Goal: Task Accomplishment & Management: Manage account settings

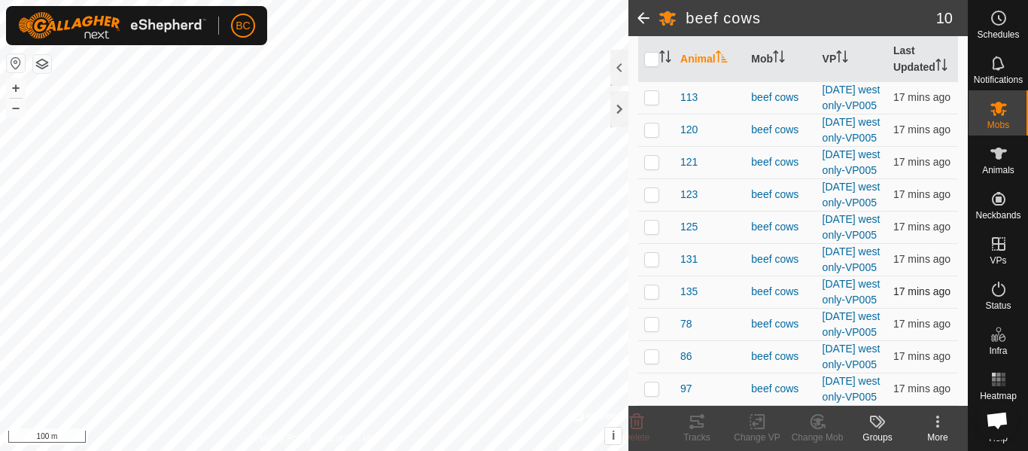
scroll to position [334, 0]
click at [997, 116] on icon at bounding box center [999, 108] width 18 height 18
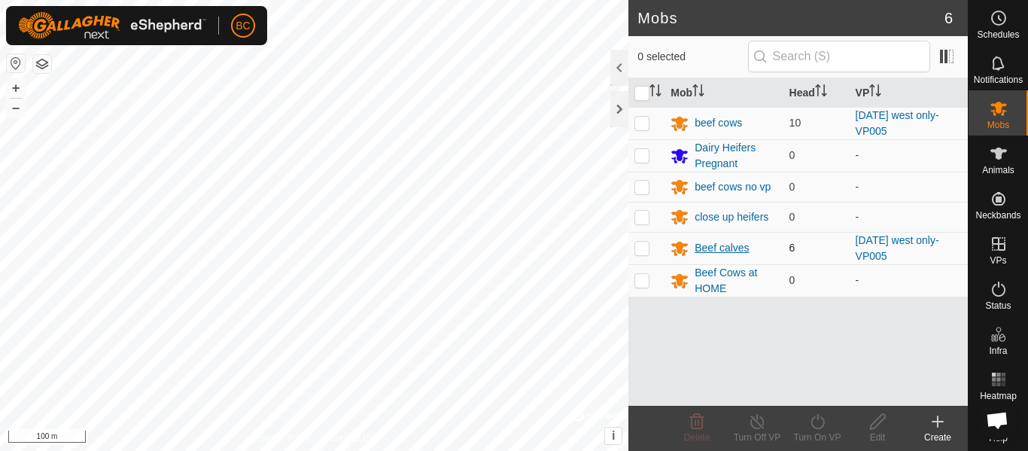
click at [725, 251] on div "Beef calves" at bounding box center [722, 248] width 54 height 16
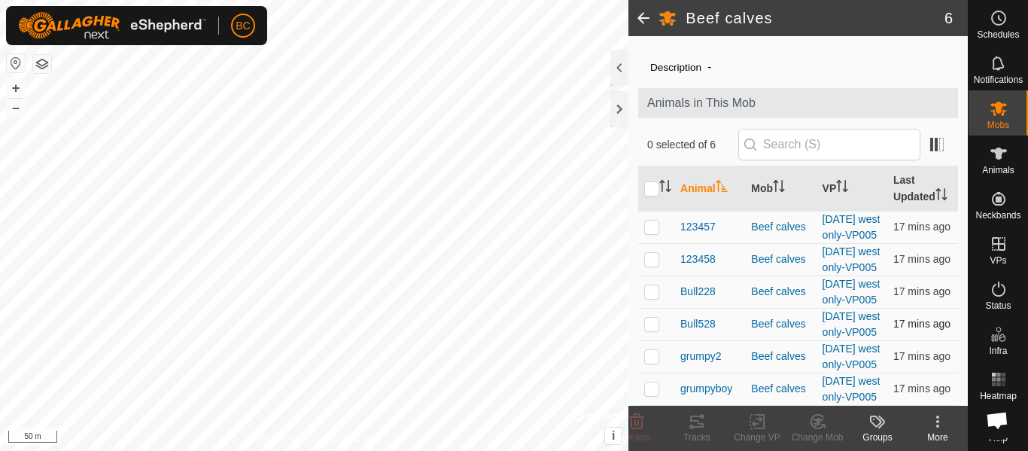
scroll to position [142, 0]
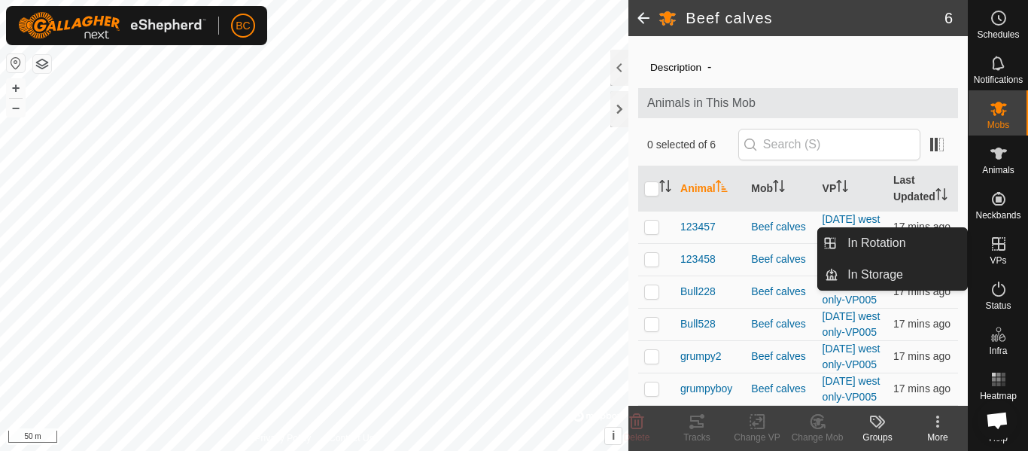
click at [990, 252] on icon at bounding box center [999, 244] width 18 height 18
click at [994, 248] on icon at bounding box center [999, 244] width 18 height 18
click at [923, 242] on link "In Rotation" at bounding box center [903, 243] width 129 height 30
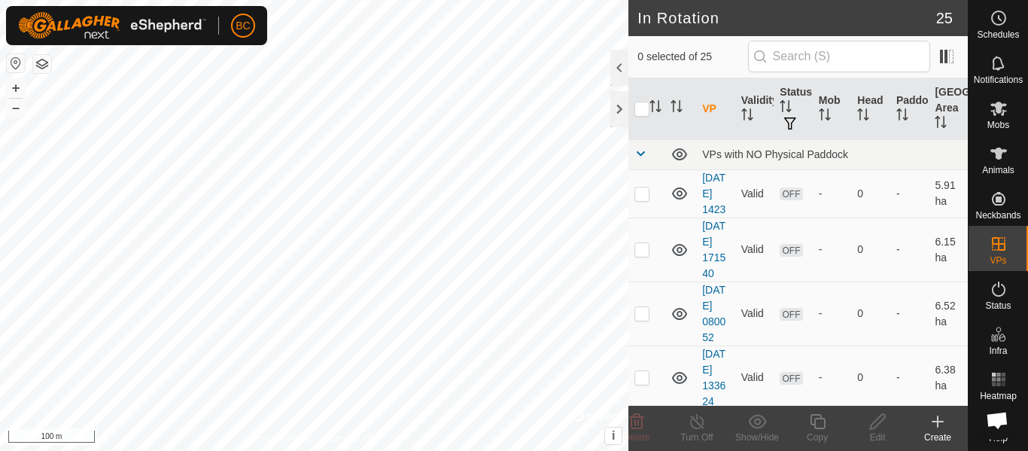
checkbox input "true"
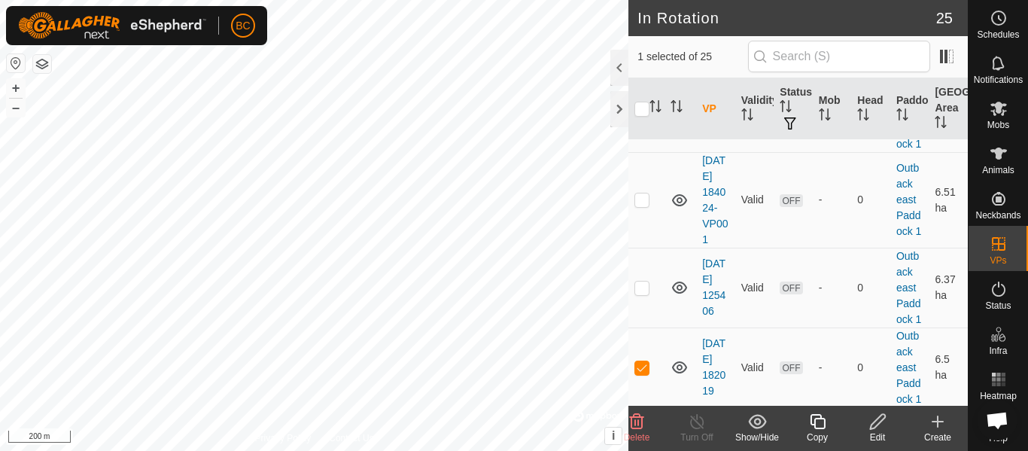
scroll to position [602, 0]
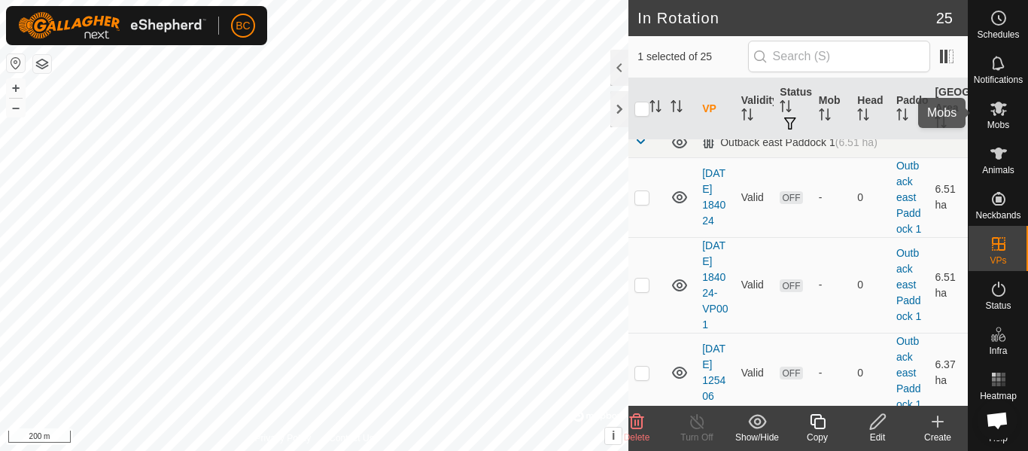
click at [990, 112] on icon at bounding box center [999, 108] width 18 height 18
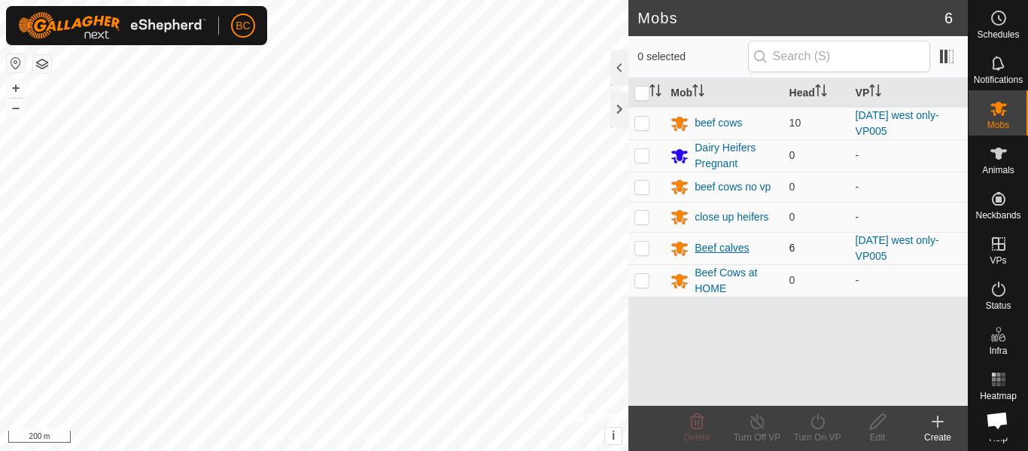
click at [735, 248] on div "Beef calves" at bounding box center [722, 248] width 54 height 16
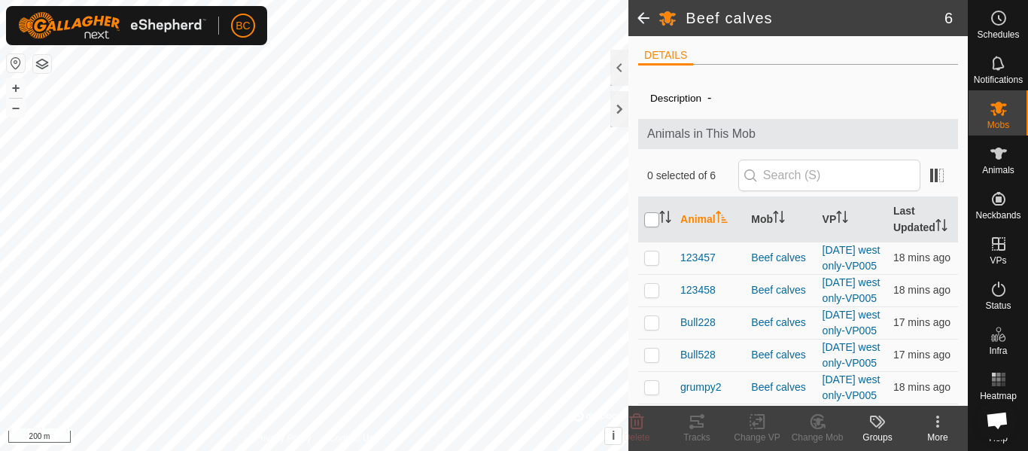
click at [652, 227] on input "checkbox" at bounding box center [651, 219] width 15 height 15
checkbox input "true"
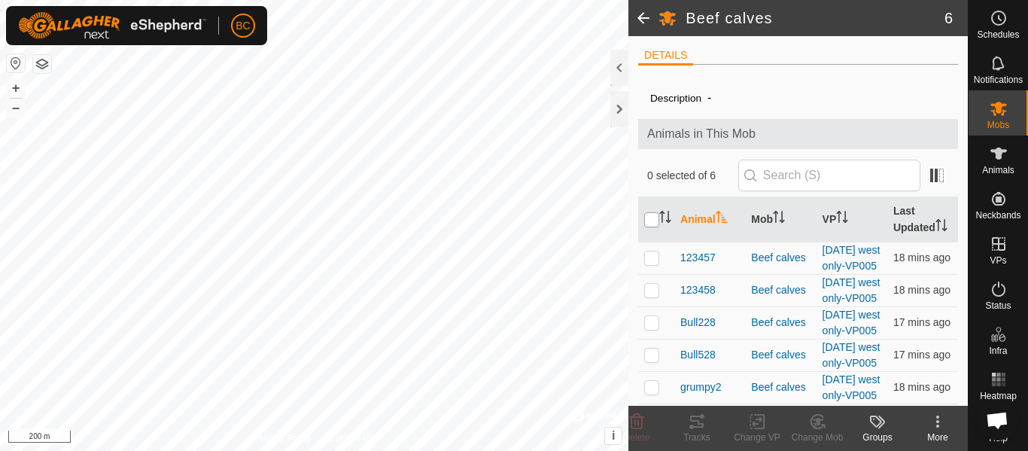
checkbox input "true"
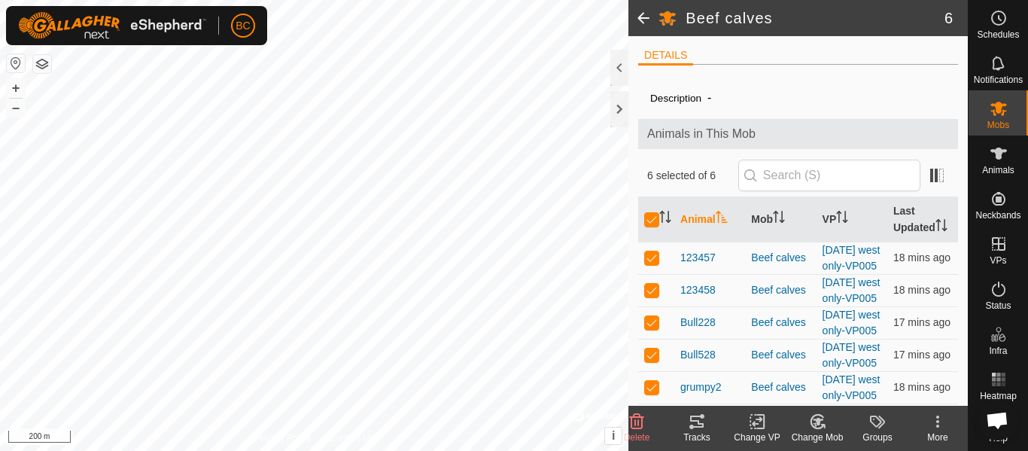
click at [757, 425] on icon at bounding box center [757, 421] width 19 height 18
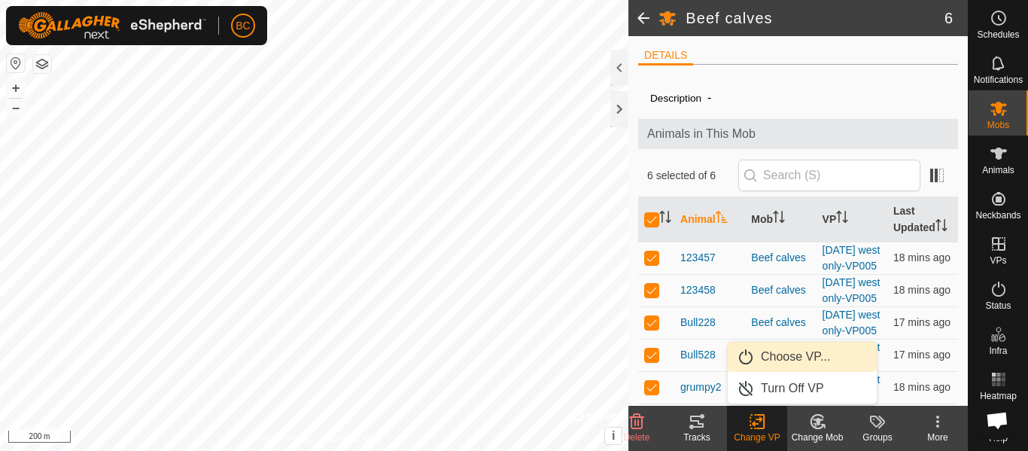
click at [778, 356] on span "Choose VP..." at bounding box center [795, 357] width 69 height 18
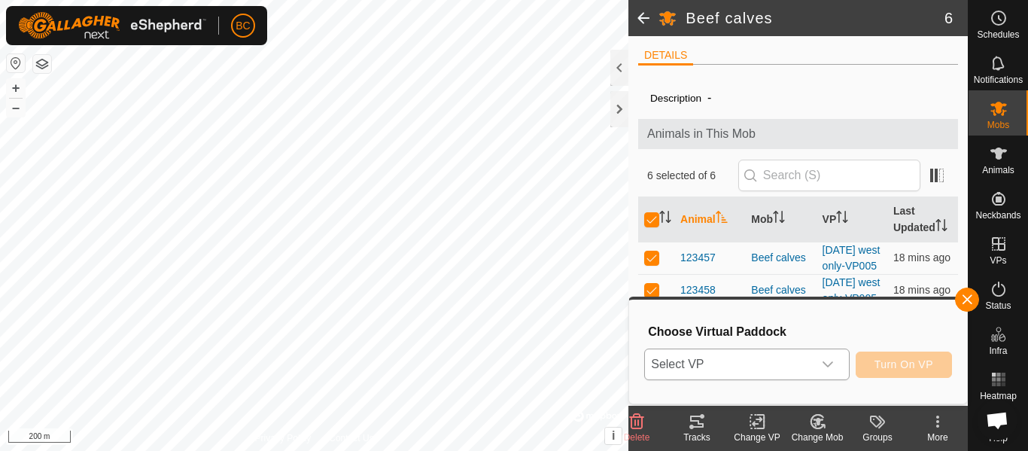
click at [720, 359] on span "Select VP" at bounding box center [728, 364] width 167 height 30
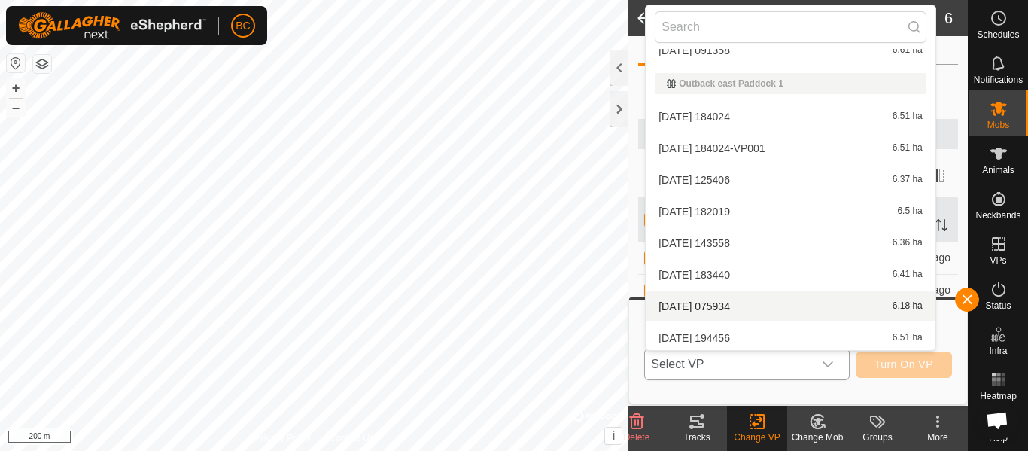
scroll to position [376, 0]
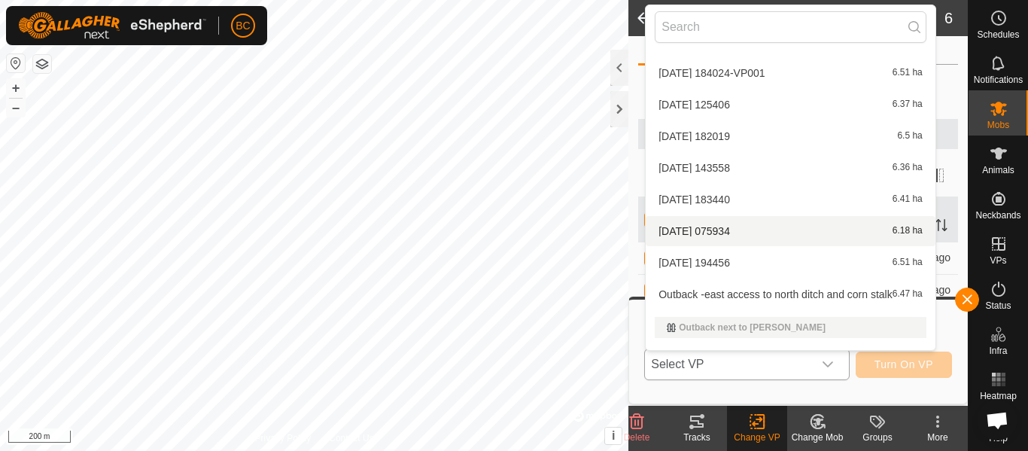
click at [729, 234] on li "[DATE] 075934 6.18 ha" at bounding box center [791, 231] width 290 height 30
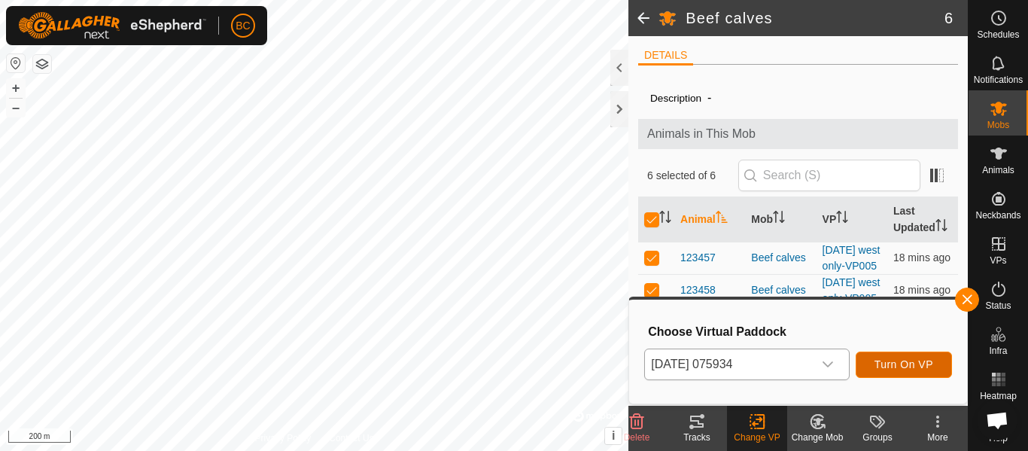
click at [887, 372] on button "Turn On VP" at bounding box center [904, 365] width 96 height 26
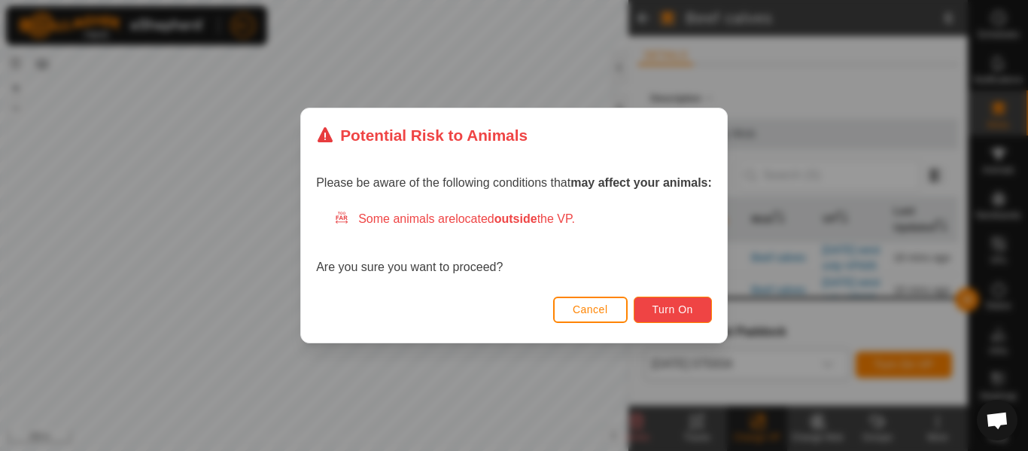
click at [682, 311] on span "Turn On" at bounding box center [673, 309] width 41 height 12
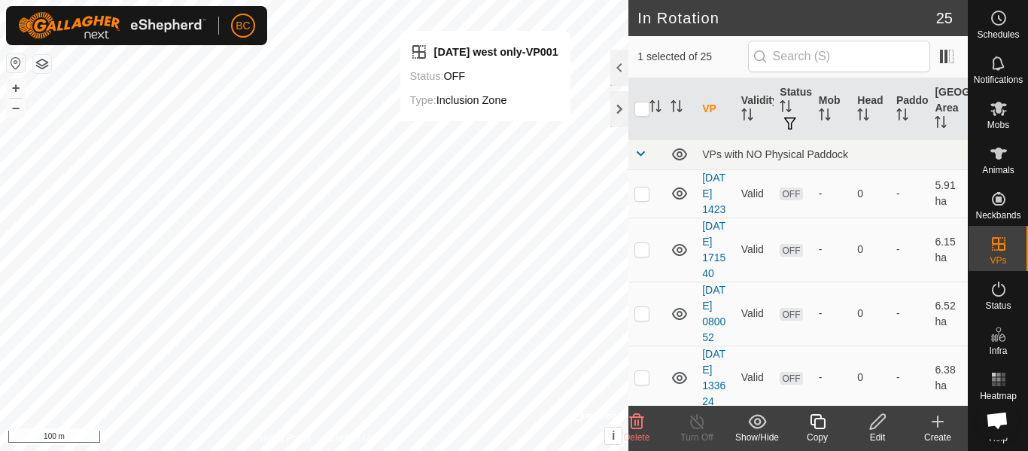
scroll to position [2230, 0]
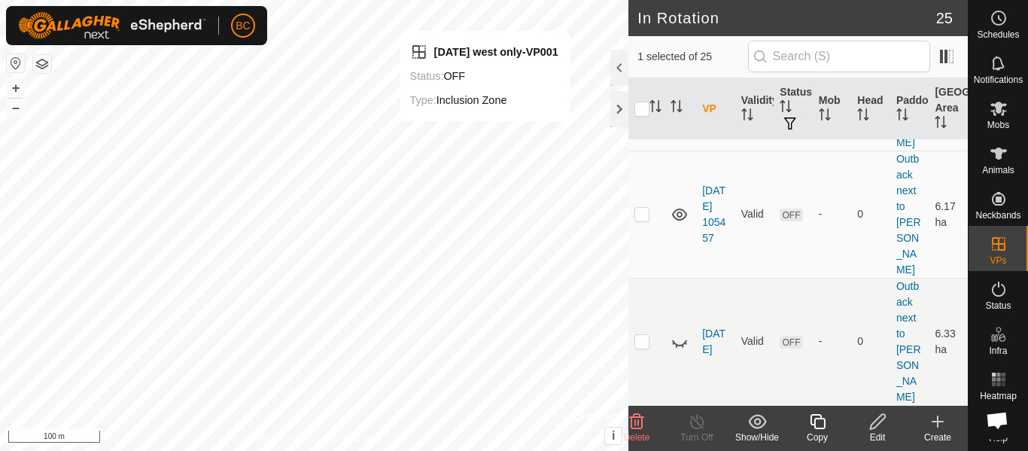
click at [639, 431] on div "Delete" at bounding box center [637, 438] width 60 height 14
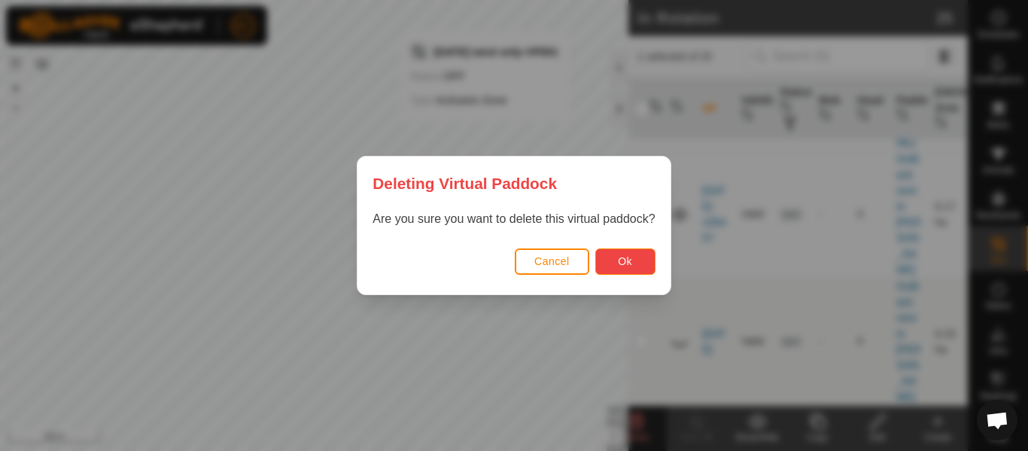
click at [626, 261] on span "Ok" at bounding box center [625, 261] width 14 height 12
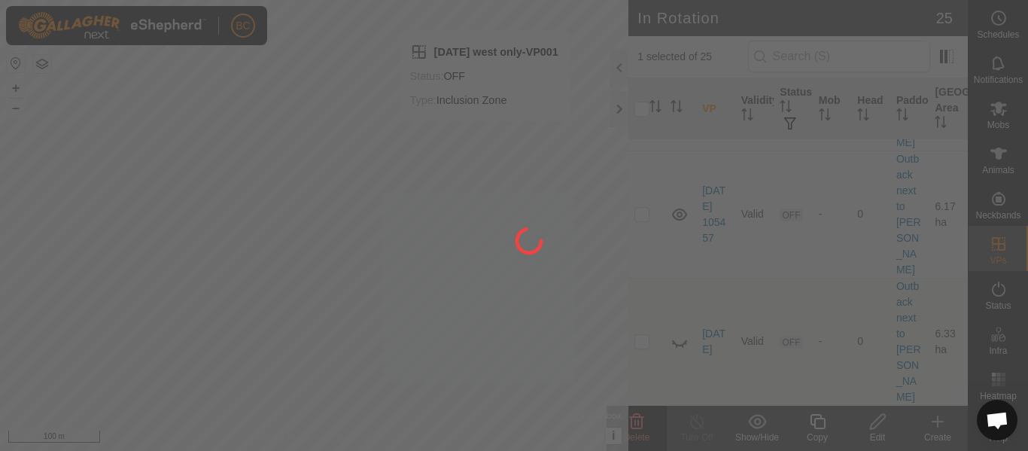
checkbox input "false"
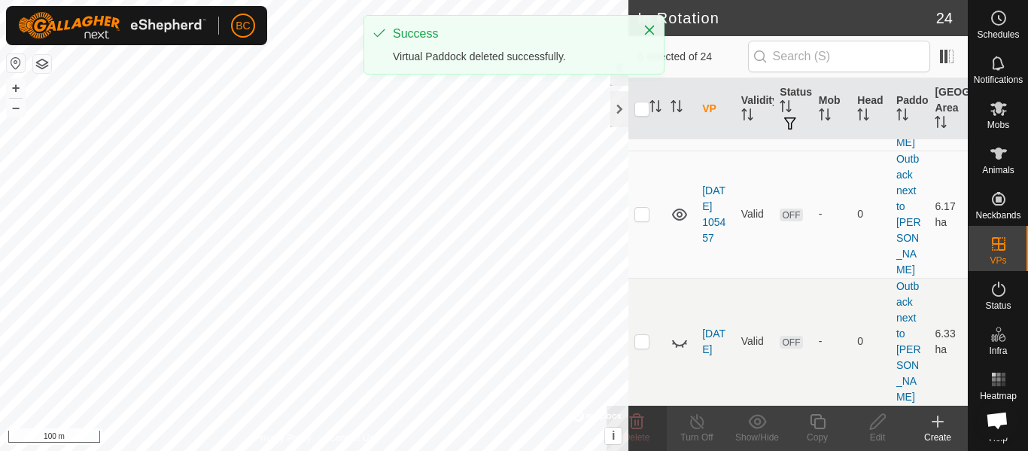
scroll to position [0, 0]
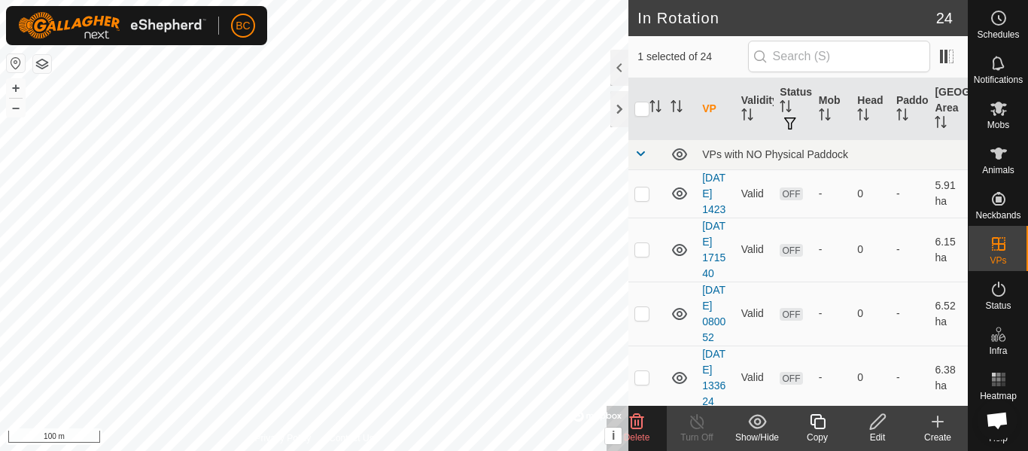
click at [638, 429] on icon at bounding box center [637, 421] width 14 height 15
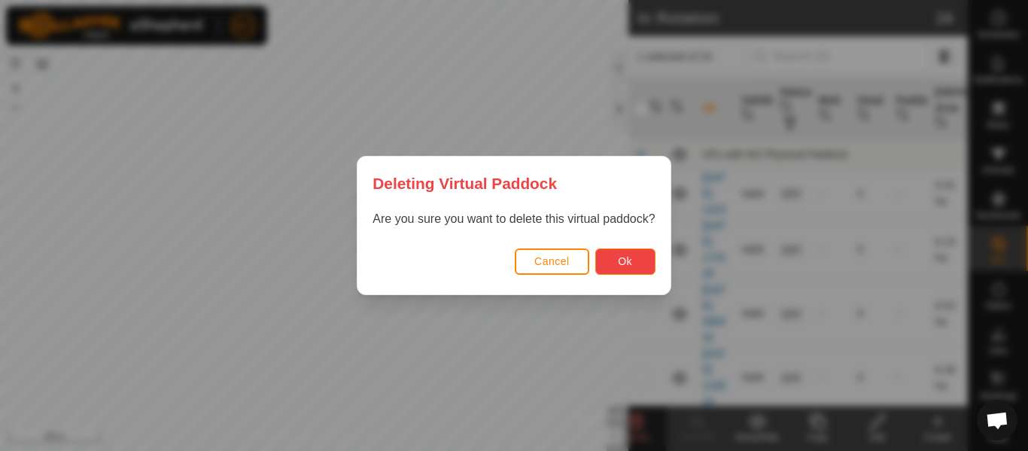
click at [626, 257] on span "Ok" at bounding box center [625, 261] width 14 height 12
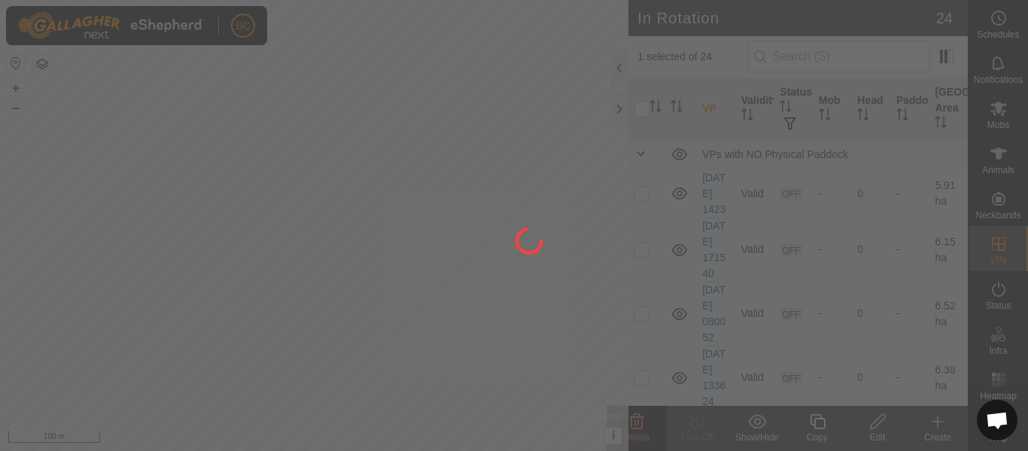
checkbox input "false"
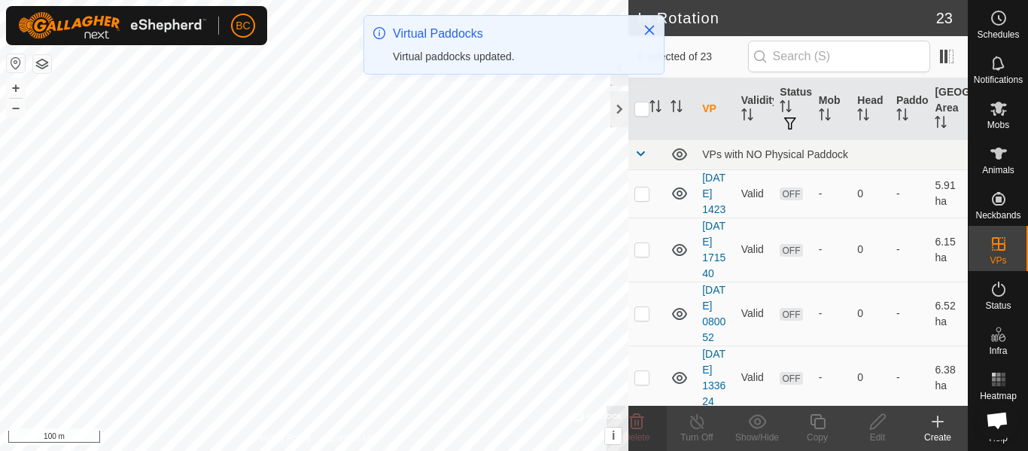
checkbox input "true"
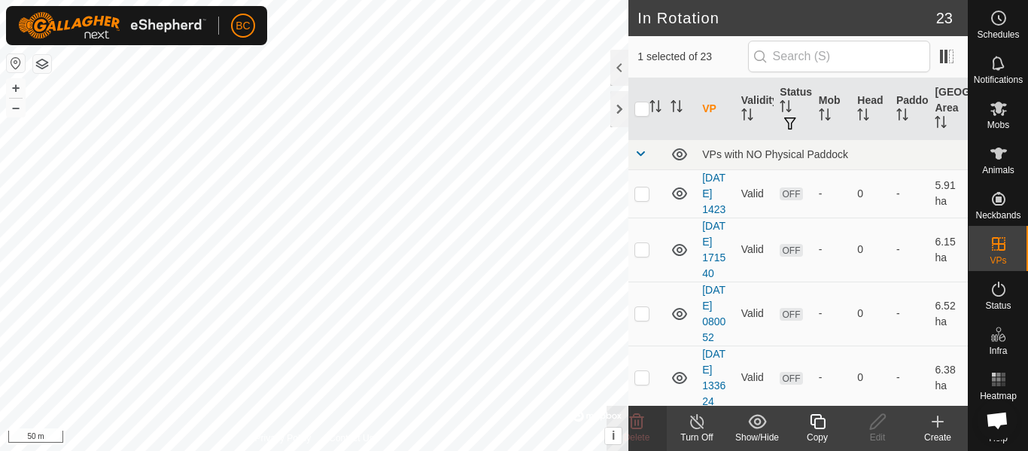
checkbox input "true"
checkbox input "false"
click at [641, 426] on icon at bounding box center [637, 421] width 14 height 15
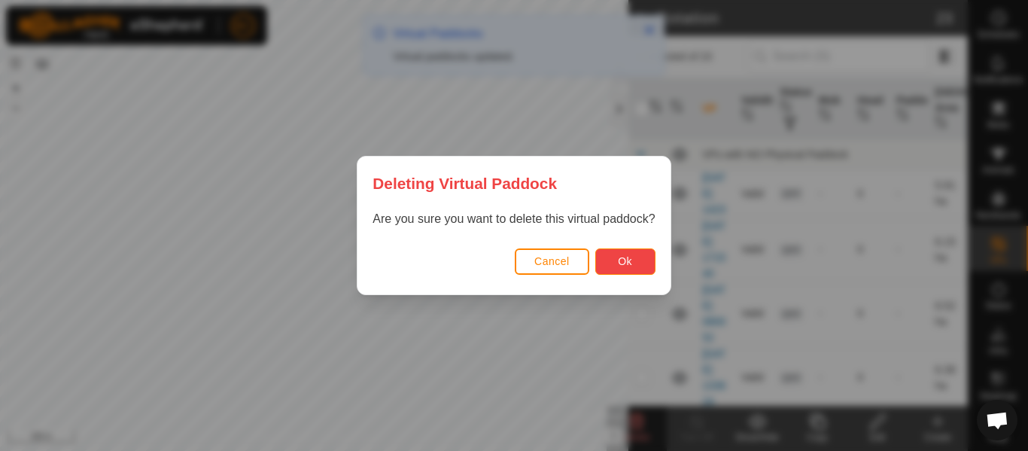
click at [629, 265] on span "Ok" at bounding box center [625, 261] width 14 height 12
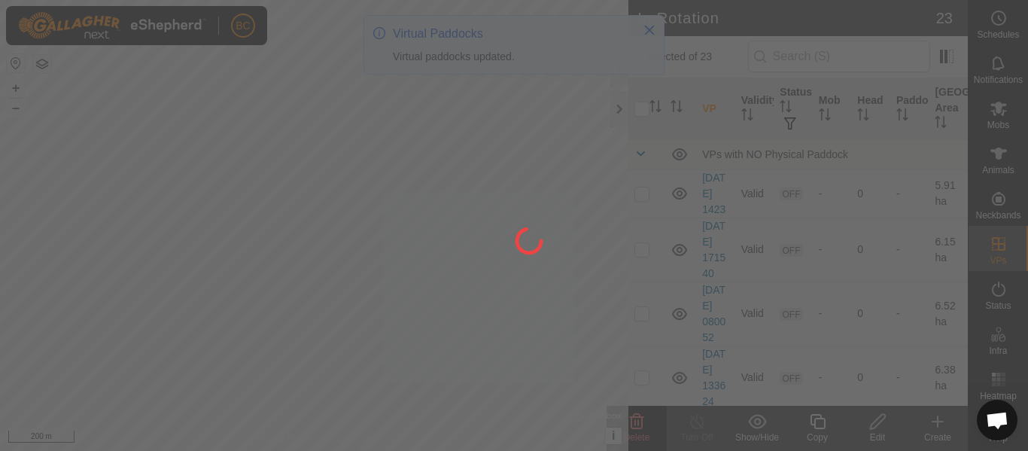
checkbox input "false"
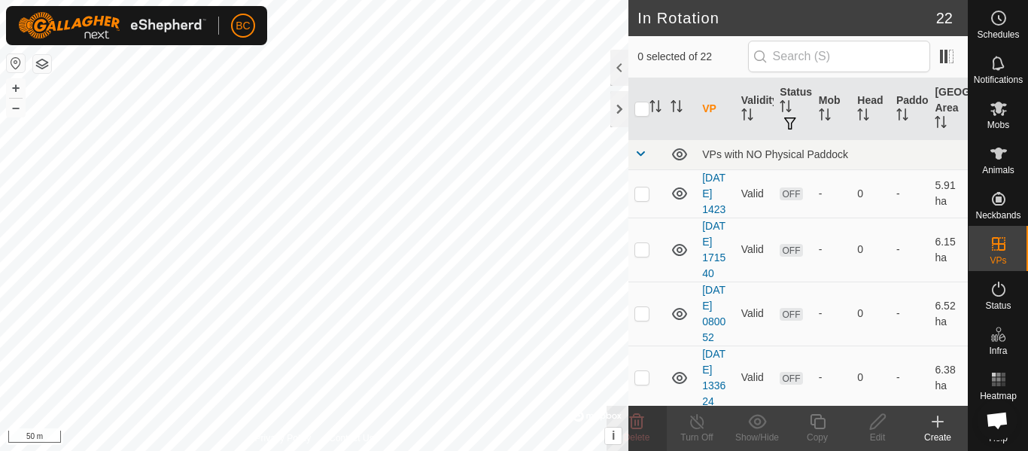
checkbox input "true"
click at [644, 436] on span "Delete" at bounding box center [637, 437] width 26 height 11
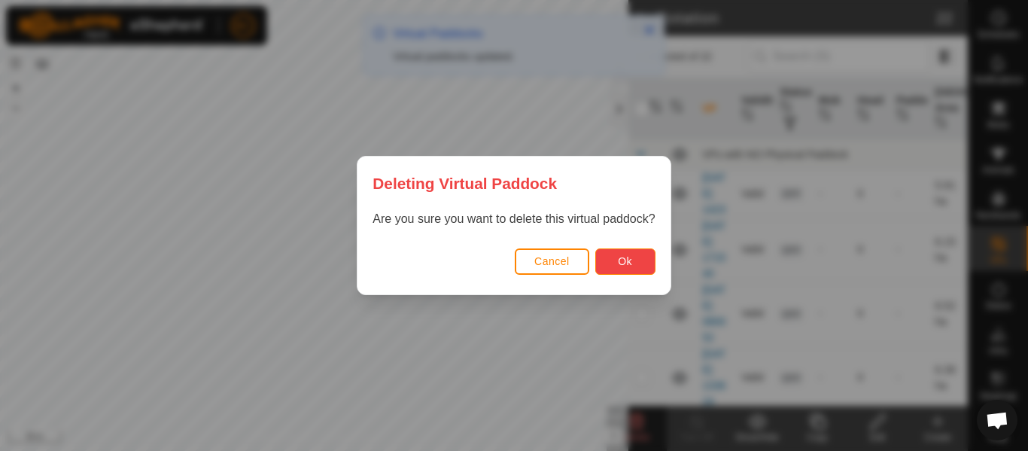
click at [626, 269] on button "Ok" at bounding box center [625, 261] width 60 height 26
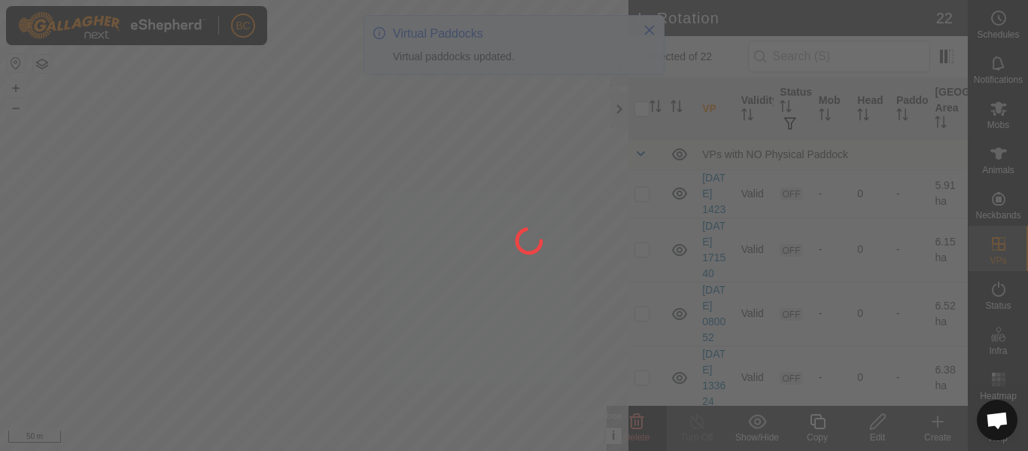
checkbox input "false"
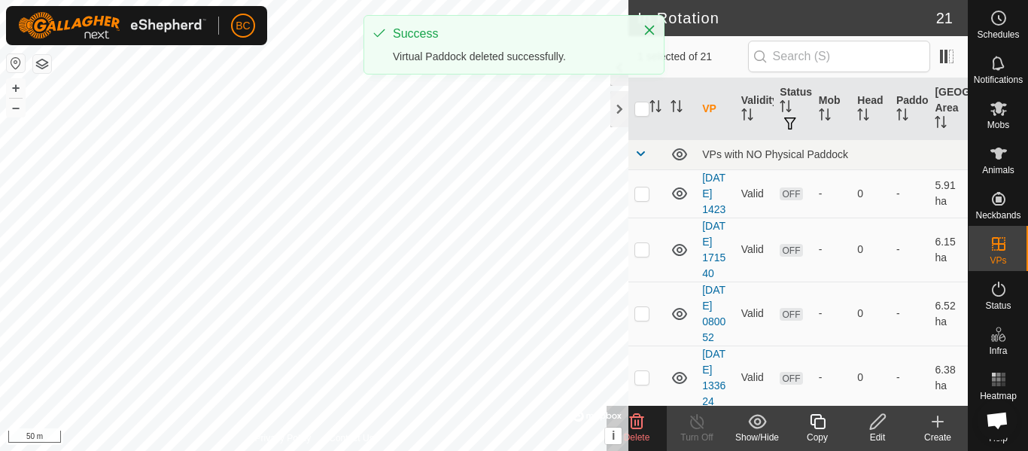
click at [644, 428] on icon at bounding box center [637, 421] width 18 height 18
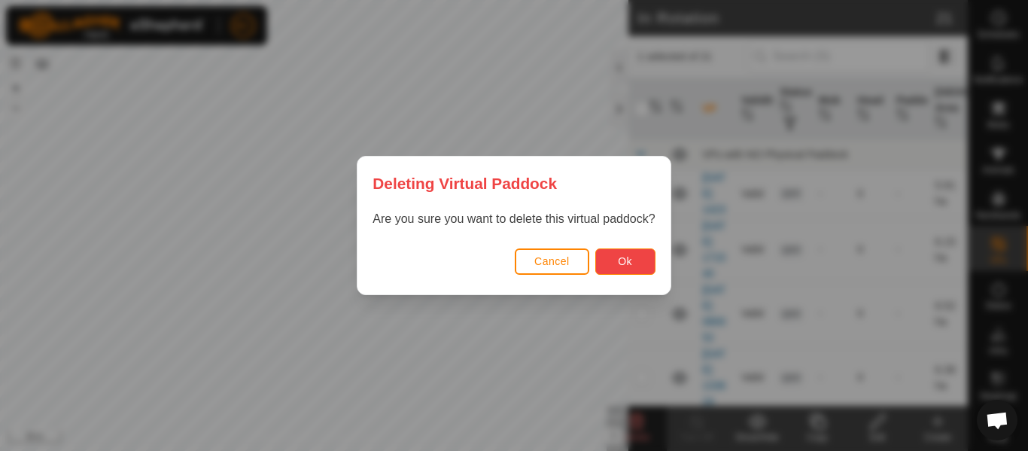
click at [626, 263] on span "Ok" at bounding box center [625, 261] width 14 height 12
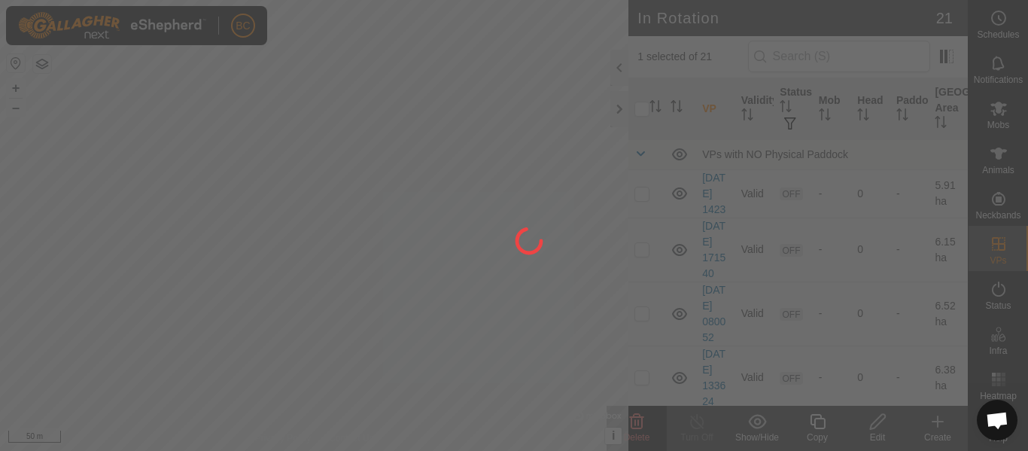
checkbox input "false"
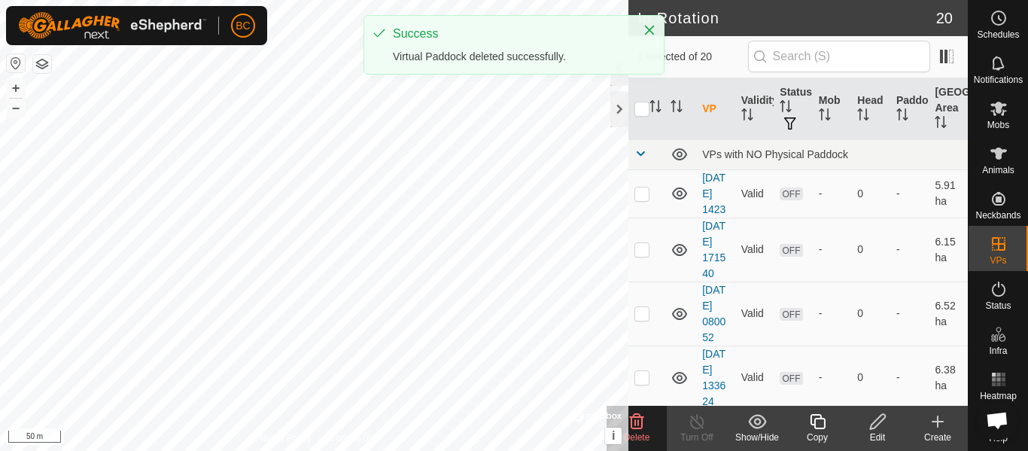
click at [650, 422] on delete-svg-icon at bounding box center [637, 421] width 60 height 18
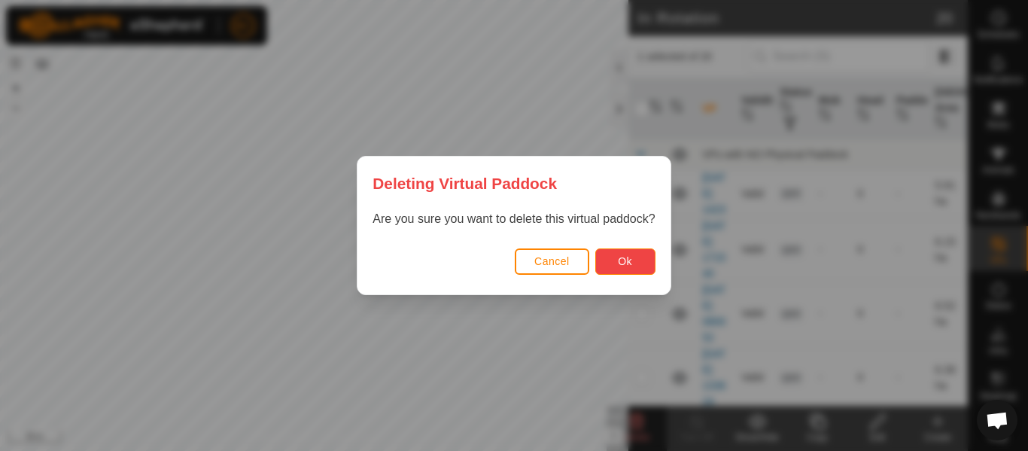
click at [620, 263] on span "Ok" at bounding box center [625, 261] width 14 height 12
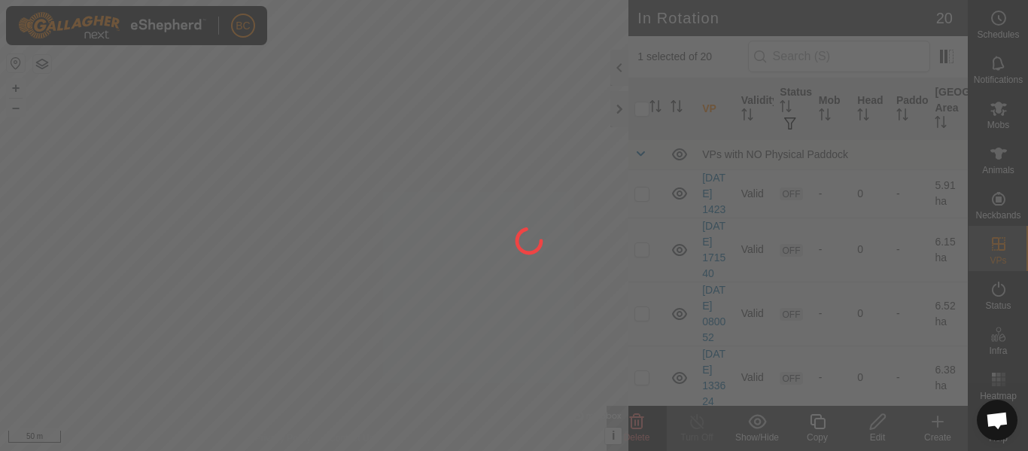
checkbox input "false"
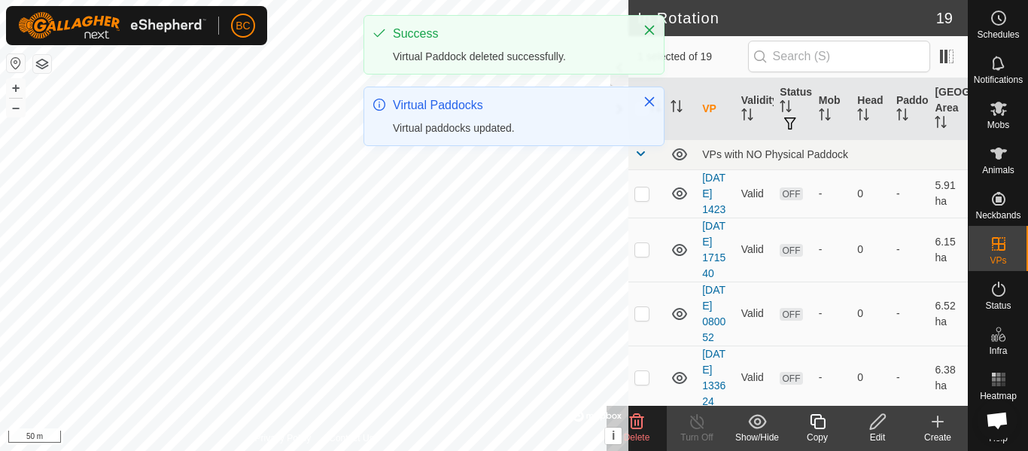
click at [650, 428] on delete-svg-icon at bounding box center [637, 421] width 60 height 18
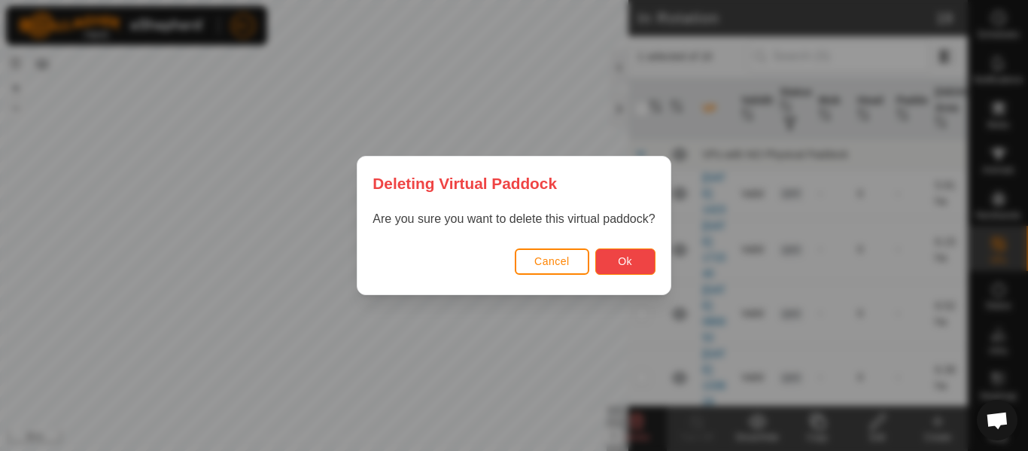
click at [623, 265] on span "Ok" at bounding box center [625, 261] width 14 height 12
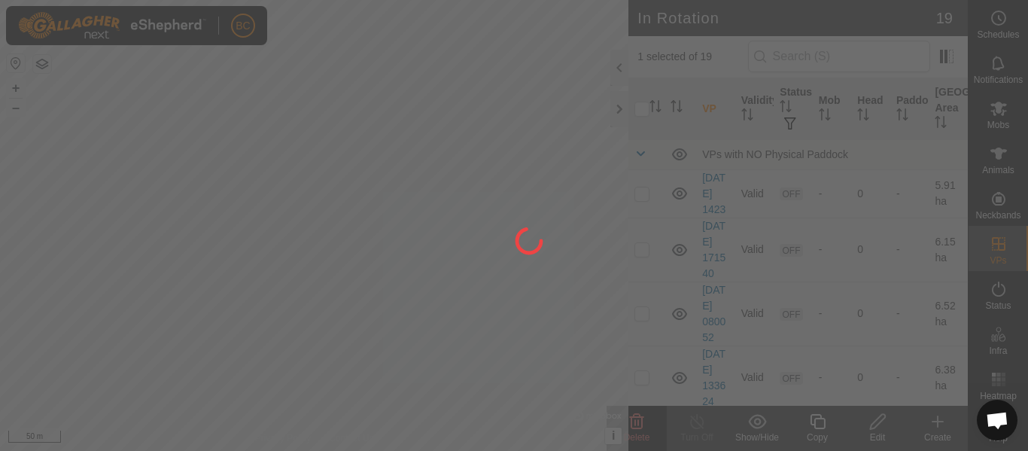
checkbox input "false"
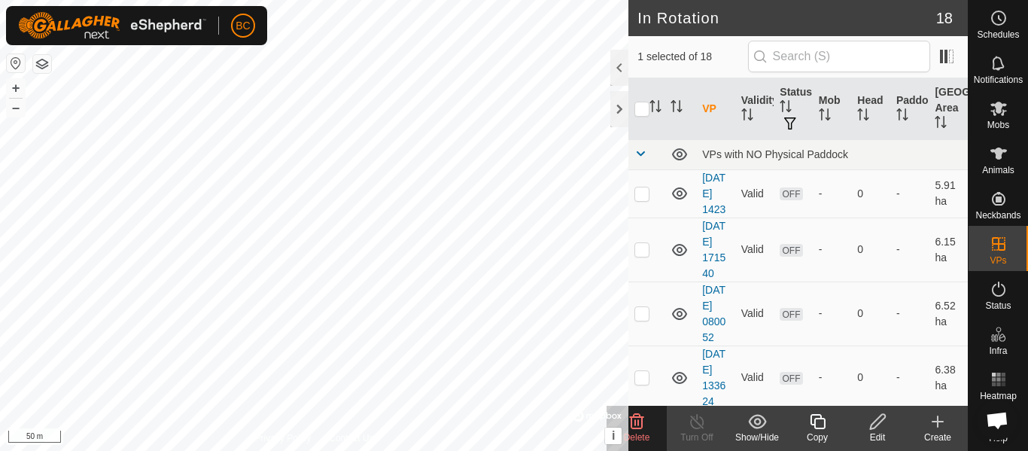
click at [648, 434] on span "Delete" at bounding box center [637, 437] width 26 height 11
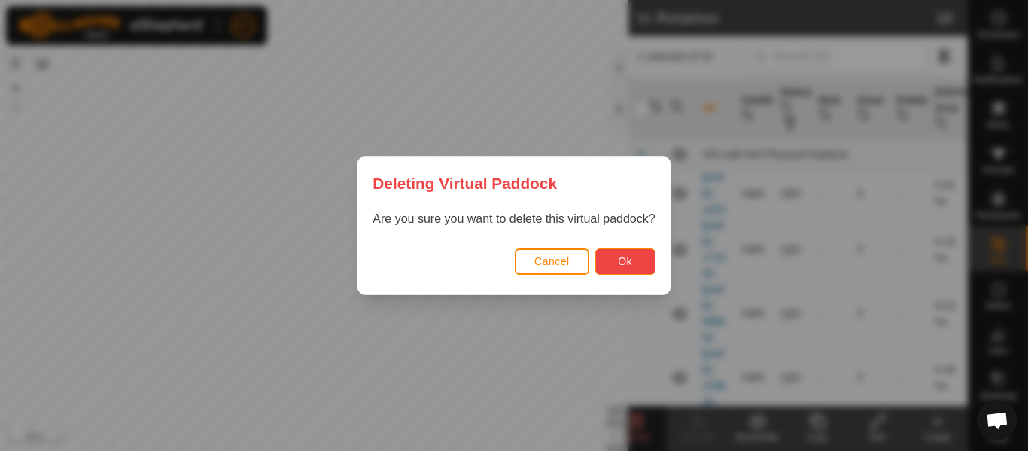
click at [619, 266] on span "Ok" at bounding box center [625, 261] width 14 height 12
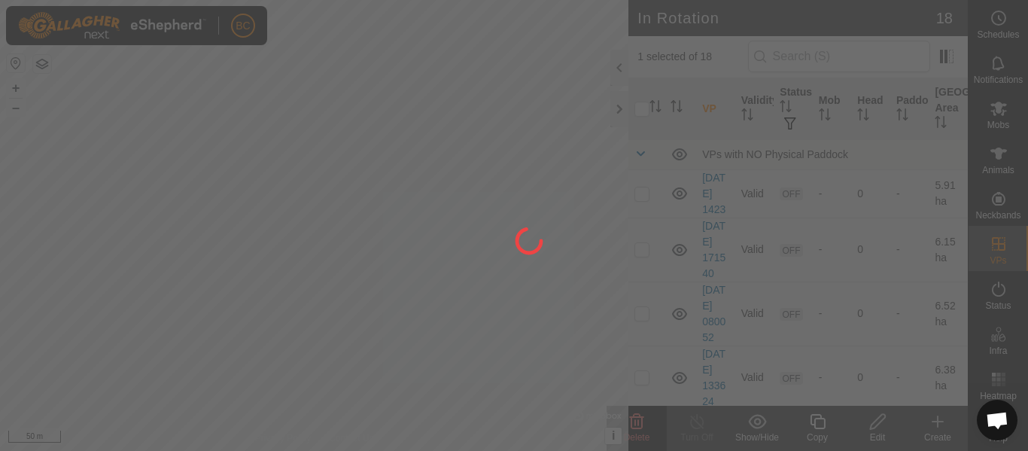
checkbox input "false"
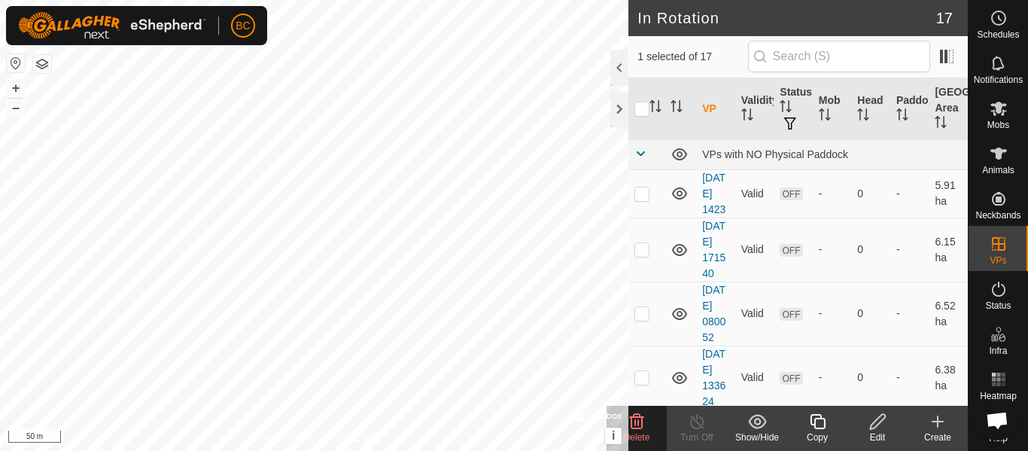
click at [650, 420] on delete-svg-icon at bounding box center [637, 421] width 60 height 18
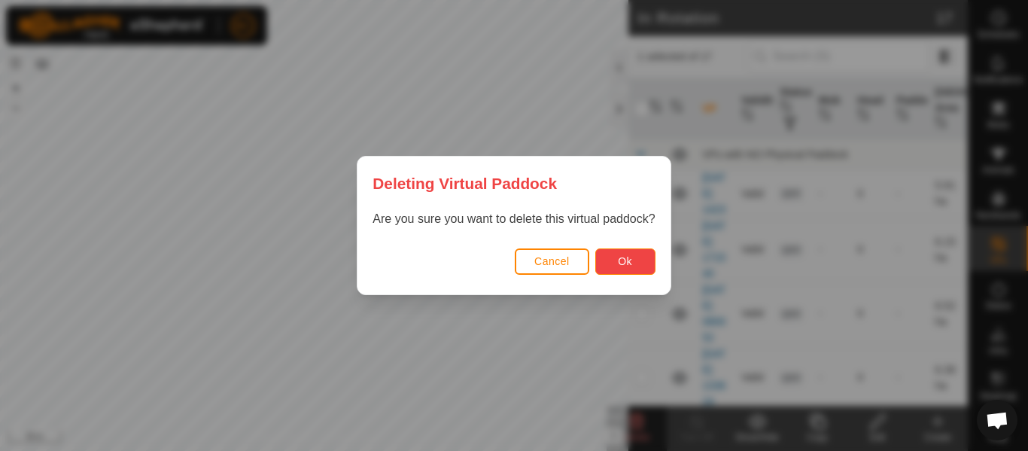
click at [611, 267] on button "Ok" at bounding box center [625, 261] width 60 height 26
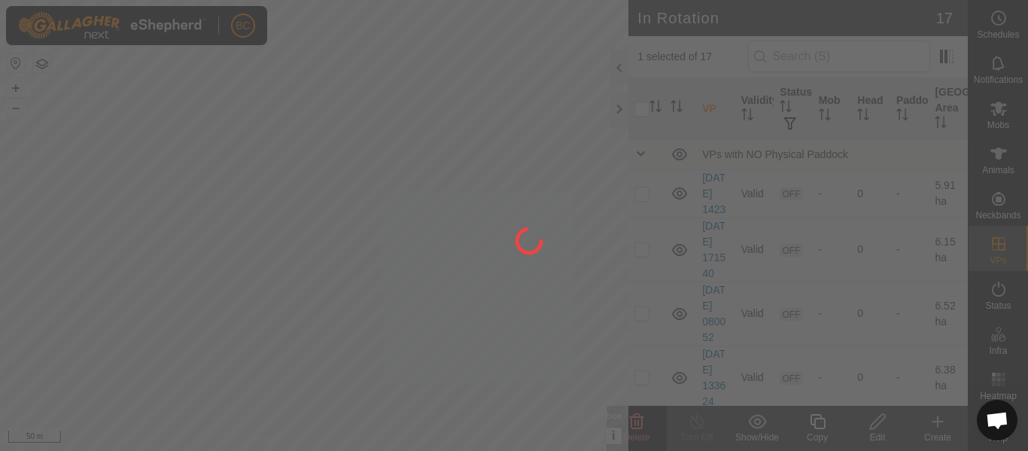
checkbox input "false"
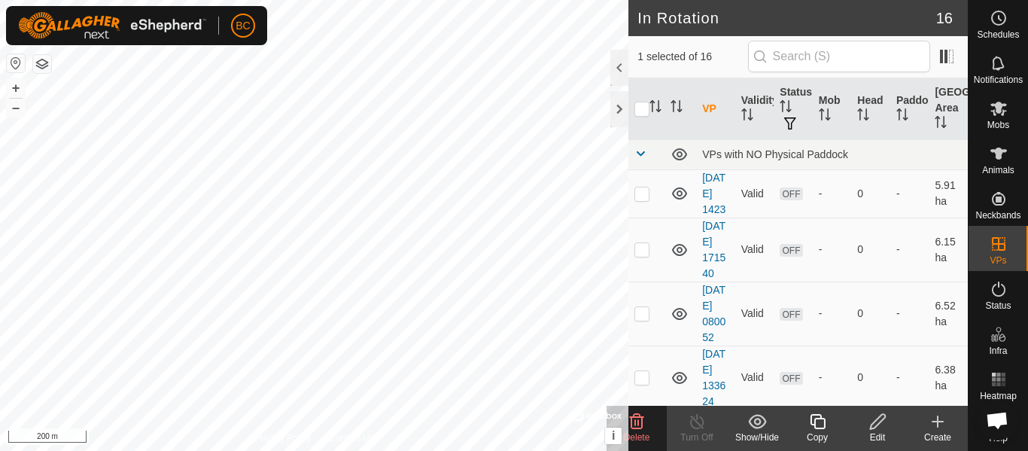
click at [639, 425] on icon at bounding box center [637, 421] width 14 height 15
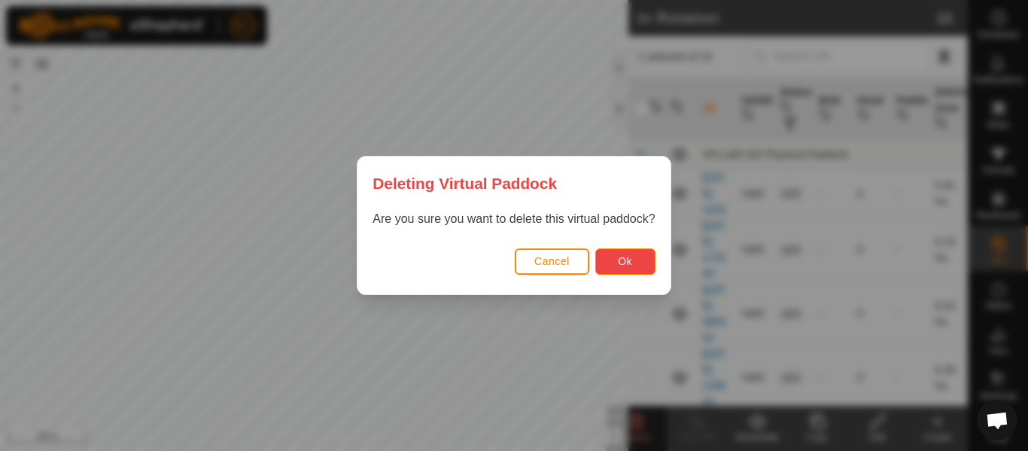
click at [609, 269] on button "Ok" at bounding box center [625, 261] width 60 height 26
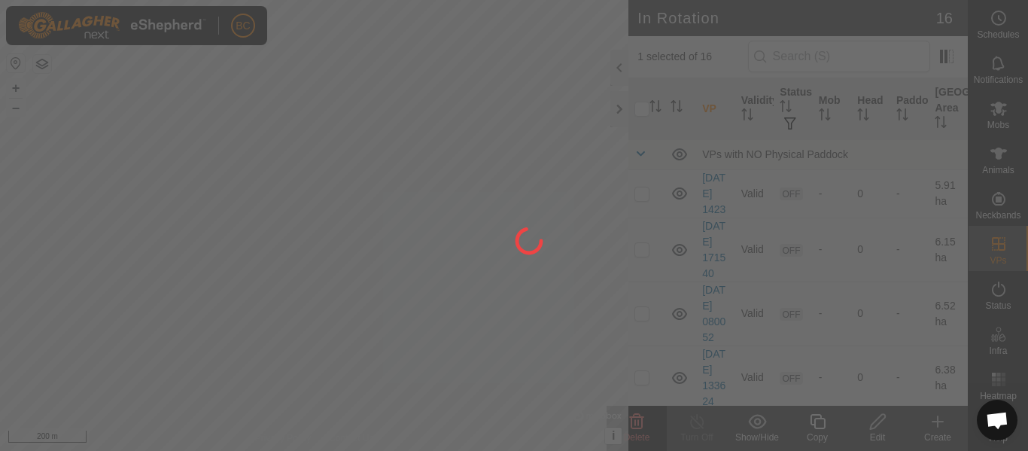
checkbox input "false"
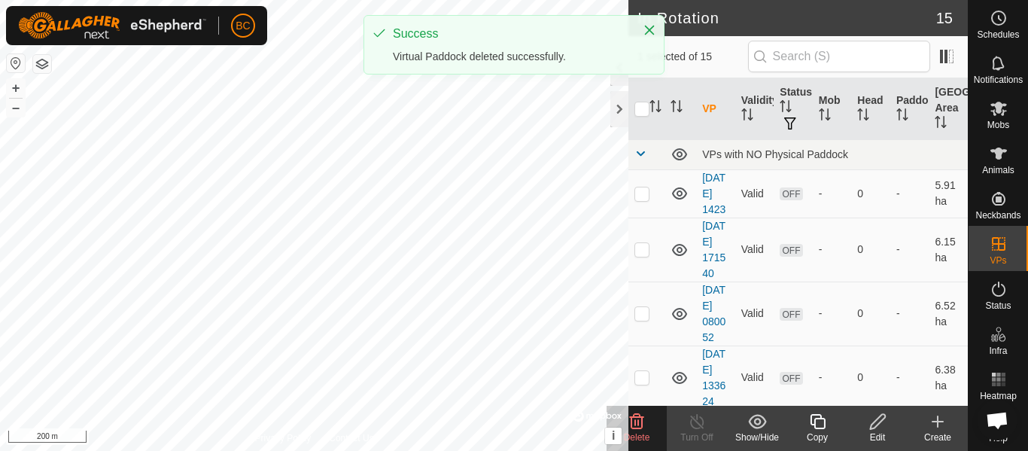
click at [644, 428] on delete-svg-icon at bounding box center [637, 421] width 60 height 18
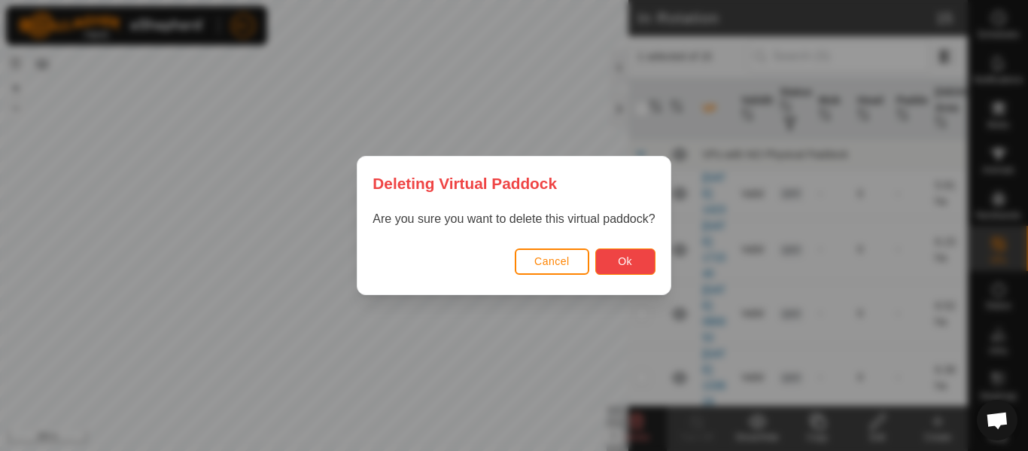
click at [619, 260] on span "Ok" at bounding box center [625, 261] width 14 height 12
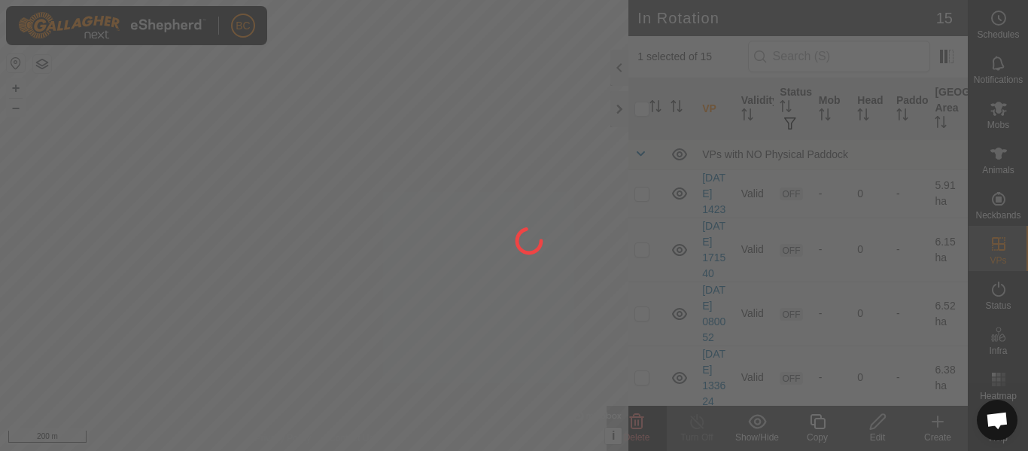
checkbox input "false"
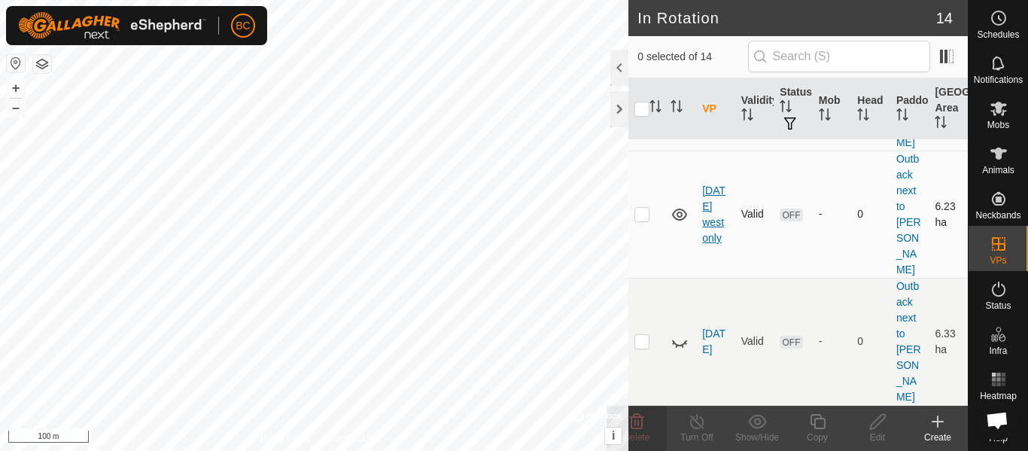
scroll to position [1021, 0]
click at [680, 224] on icon at bounding box center [680, 214] width 18 height 18
click at [680, 219] on icon at bounding box center [679, 216] width 15 height 6
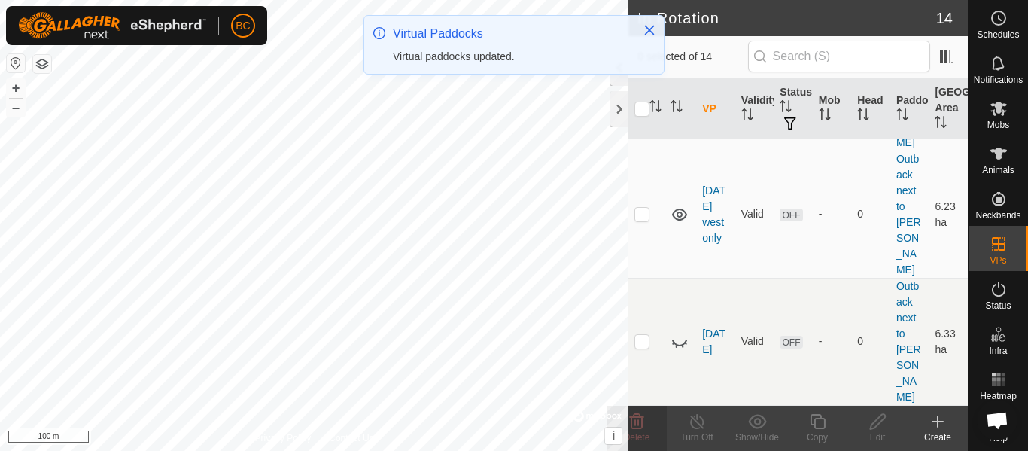
scroll to position [0, 0]
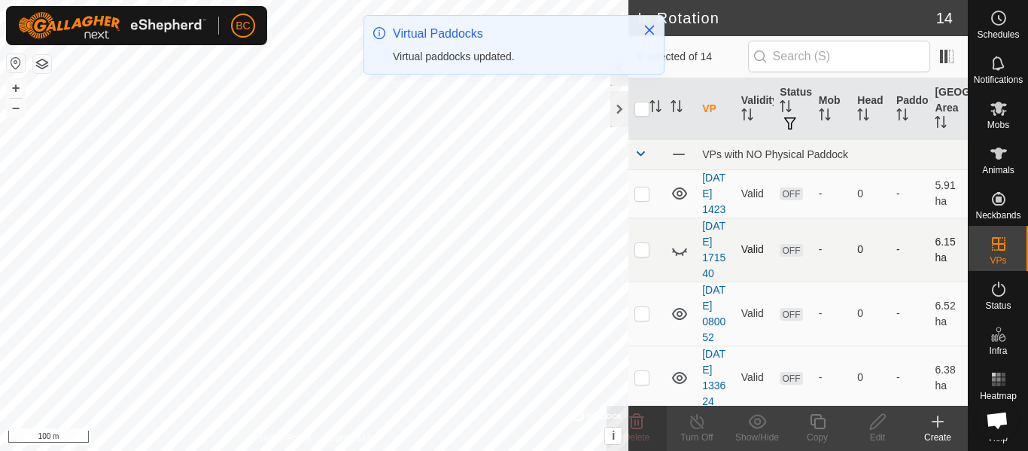
click at [677, 259] on icon at bounding box center [680, 250] width 18 height 18
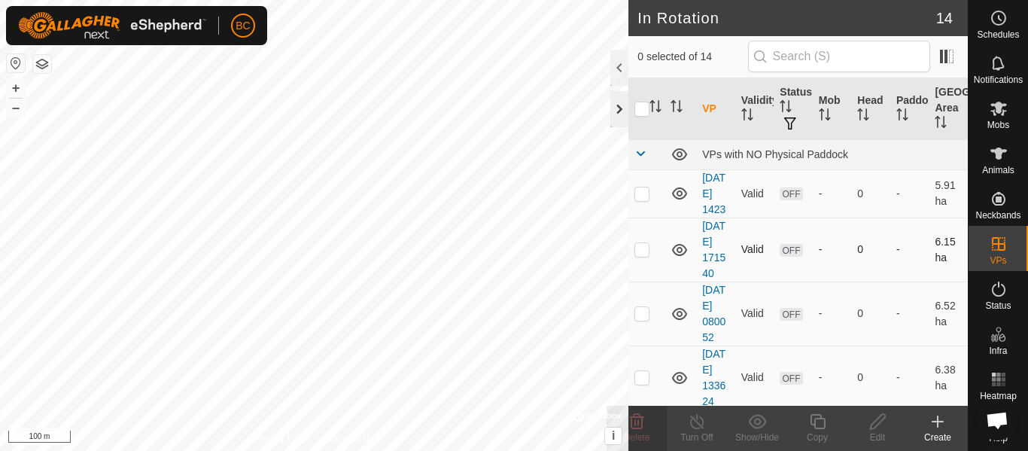
click at [616, 112] on div at bounding box center [619, 109] width 18 height 36
